Goal: Information Seeking & Learning: Learn about a topic

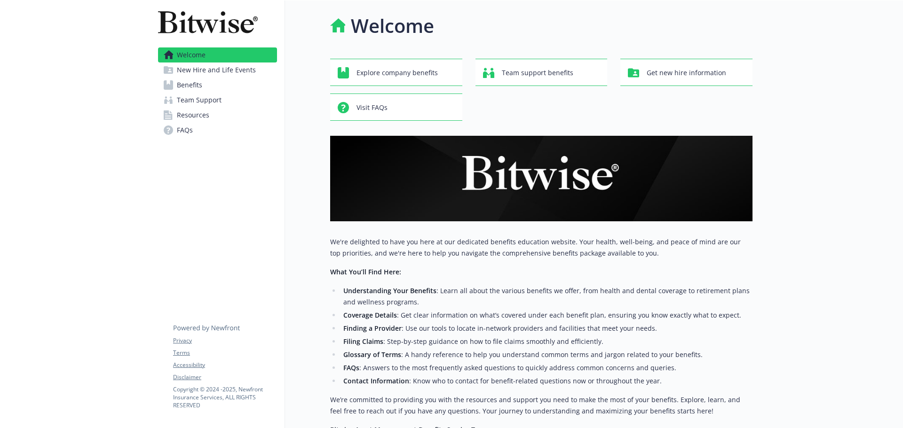
click at [202, 84] on link "Benefits" at bounding box center [217, 85] width 119 height 15
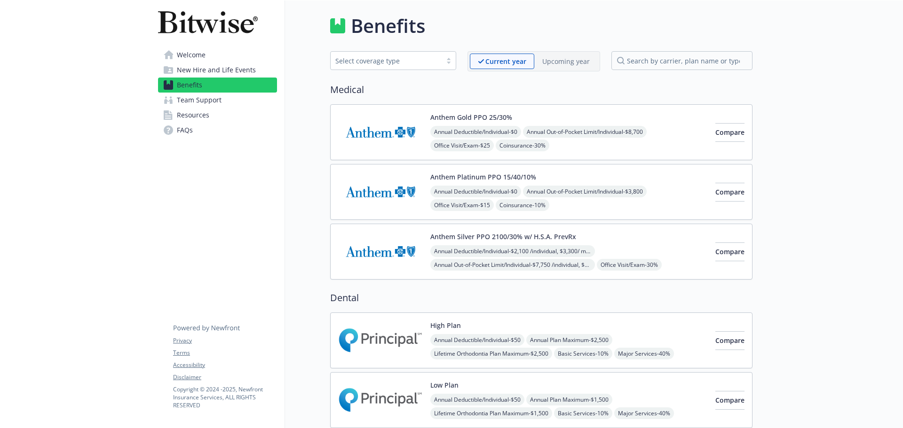
click at [196, 59] on span "Welcome" at bounding box center [191, 54] width 29 height 15
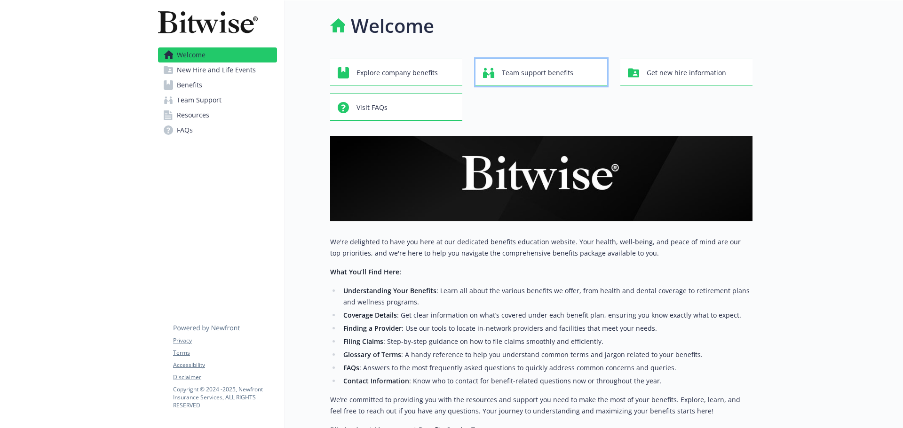
click at [510, 71] on span "Team support benefits" at bounding box center [537, 73] width 71 height 18
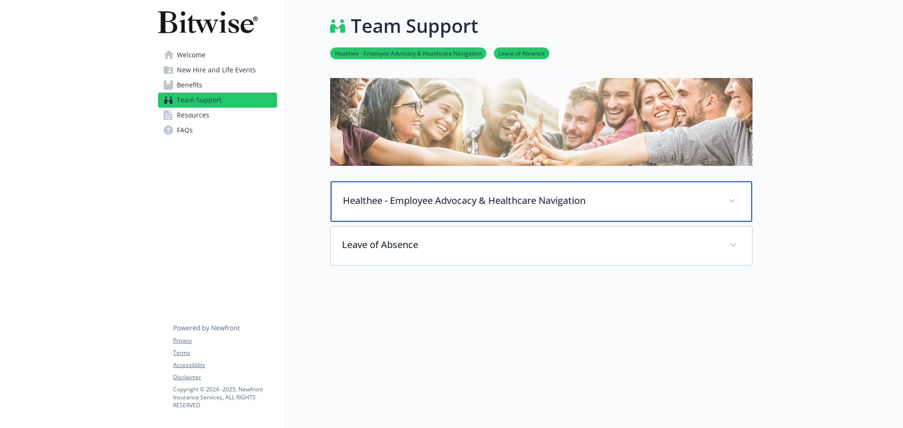
click at [429, 211] on div "Healthee - Employee Advocacy & Healthcare Navigation" at bounding box center [541, 202] width 421 height 40
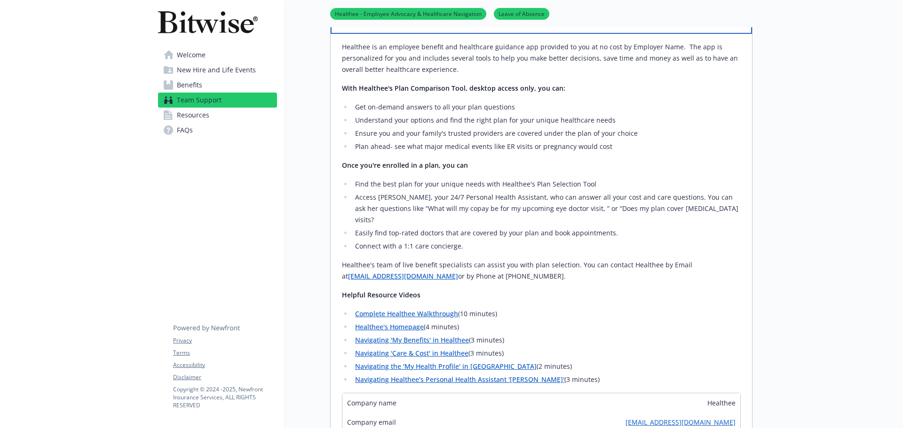
scroll to position [423, 0]
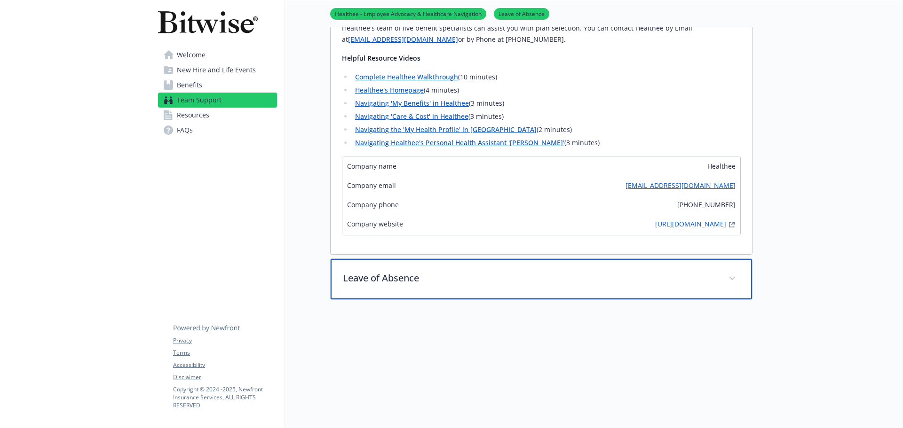
click at [404, 271] on p "Leave of Absence" at bounding box center [530, 278] width 374 height 14
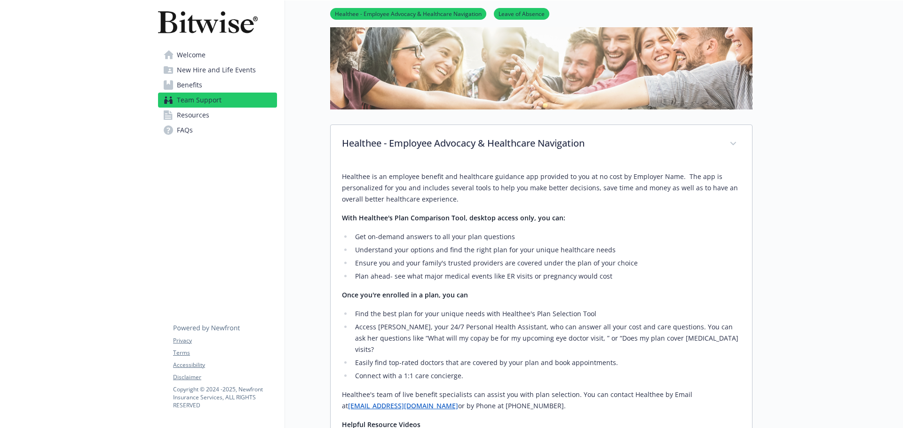
scroll to position [0, 0]
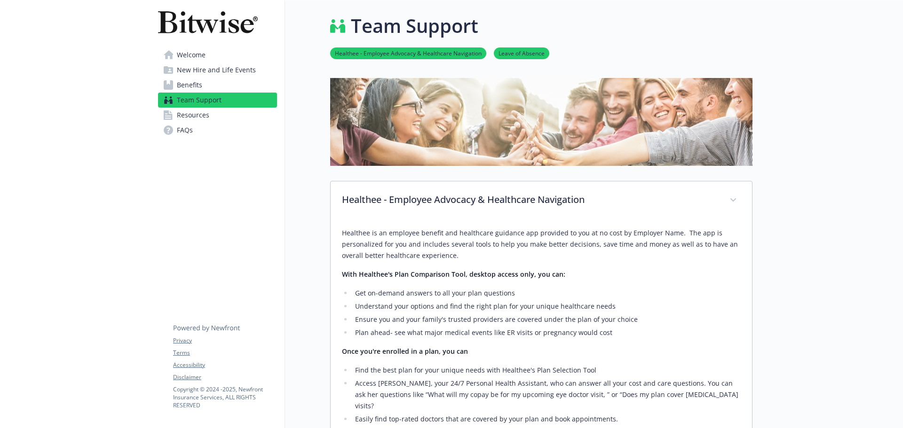
click at [186, 113] on span "Resources" at bounding box center [193, 115] width 32 height 15
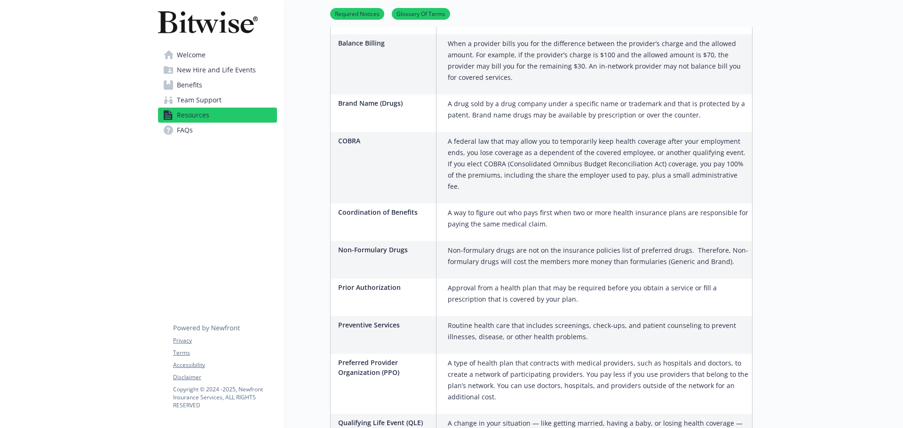
click at [175, 127] on link "FAQs" at bounding box center [217, 130] width 119 height 15
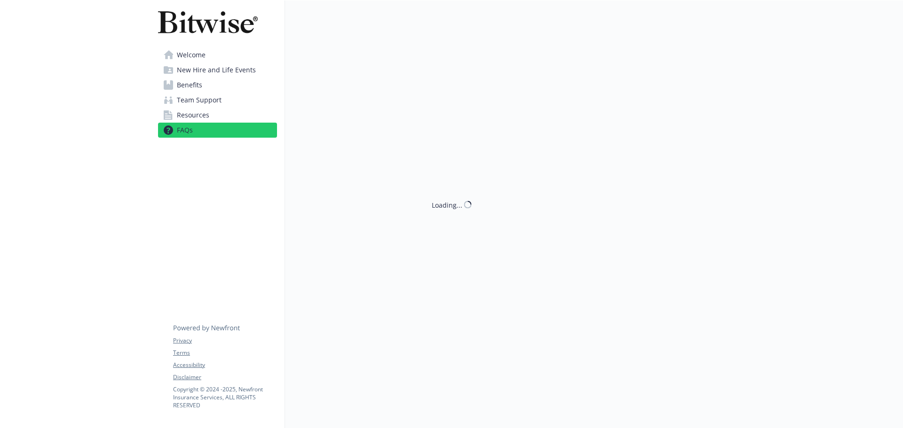
scroll to position [1200, 0]
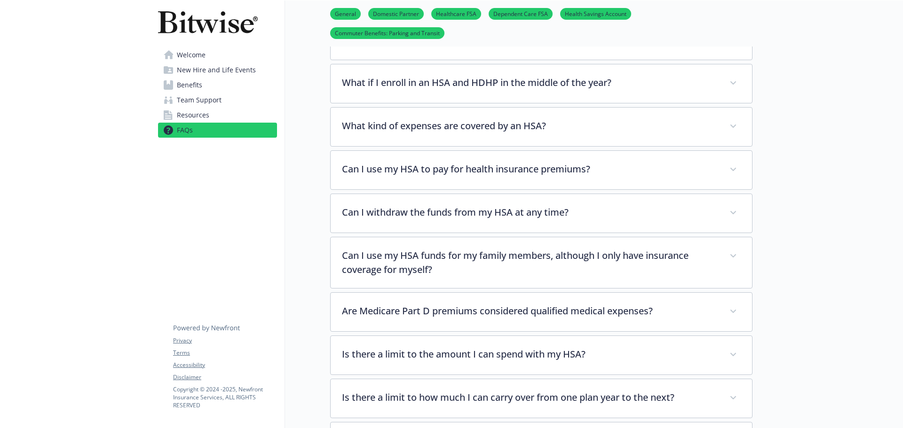
click at [198, 79] on span "Benefits" at bounding box center [189, 85] width 25 height 15
